Goal: Information Seeking & Learning: Learn about a topic

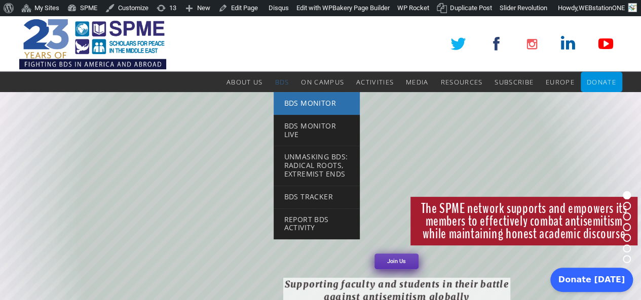
click at [301, 111] on link "BDS Monitor" at bounding box center [316, 103] width 86 height 23
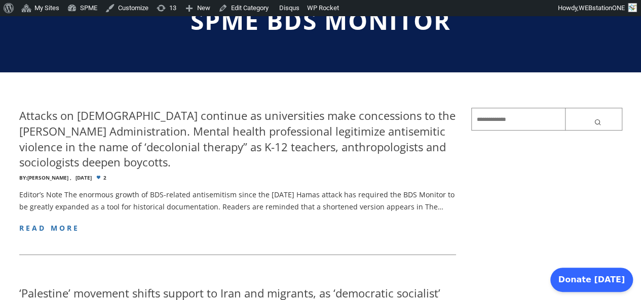
scroll to position [124, 0]
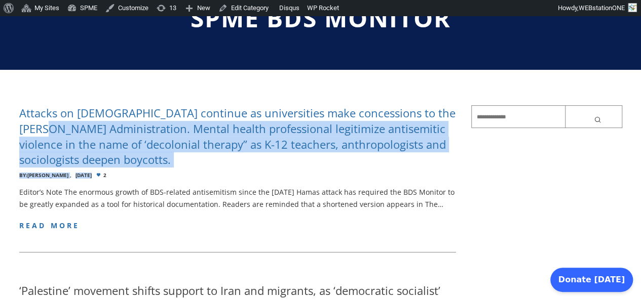
drag, startPoint x: 12, startPoint y: 117, endPoint x: 87, endPoint y: 121, distance: 75.5
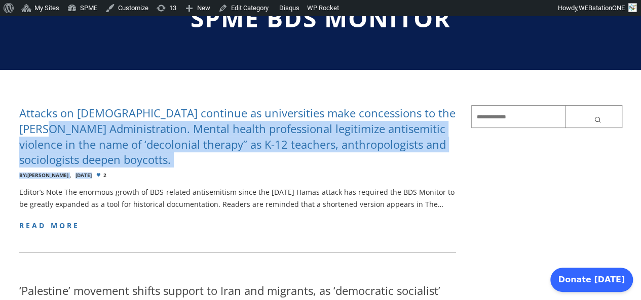
click at [140, 165] on h4 "Attacks on [DEMOGRAPHIC_DATA] continue as universities make concessions to the …" at bounding box center [237, 136] width 437 height 62
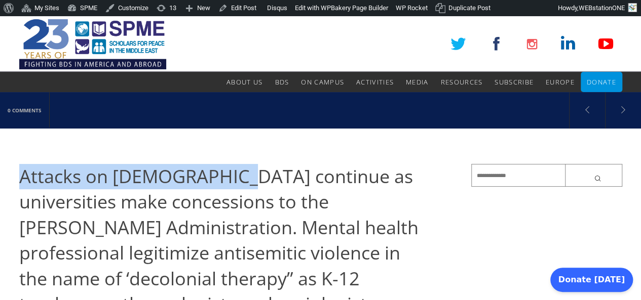
drag, startPoint x: 47, startPoint y: 174, endPoint x: 216, endPoint y: 156, distance: 170.0
copy span "Attacks on Jews continue"
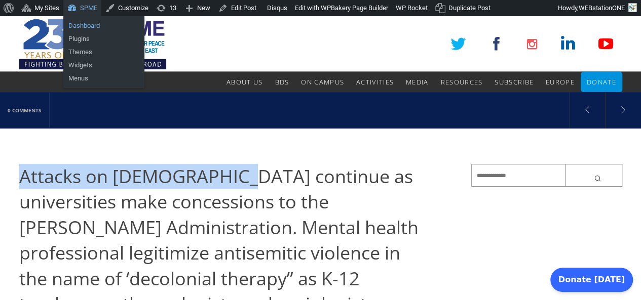
click at [88, 25] on link "Dashboard" at bounding box center [103, 25] width 81 height 13
